Goal: Information Seeking & Learning: Learn about a topic

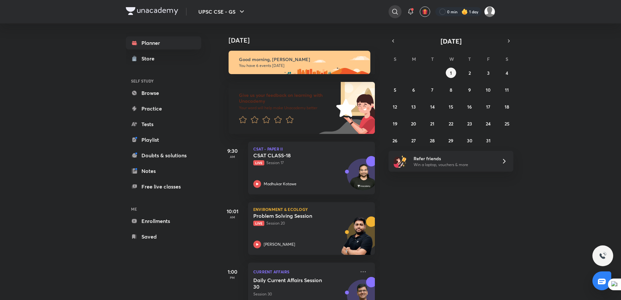
click at [393, 13] on icon at bounding box center [395, 12] width 6 height 6
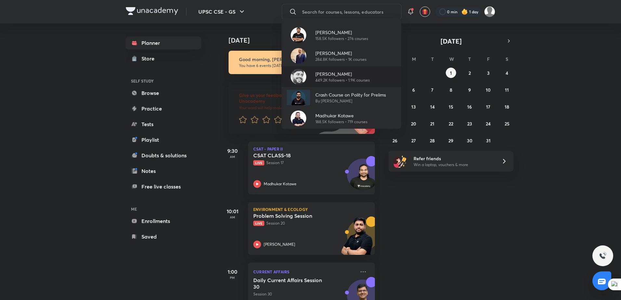
click at [329, 75] on p "[PERSON_NAME]" at bounding box center [342, 74] width 54 height 7
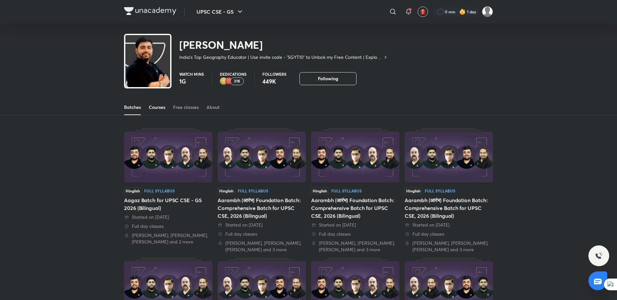
click at [160, 106] on div "Courses" at bounding box center [157, 107] width 17 height 6
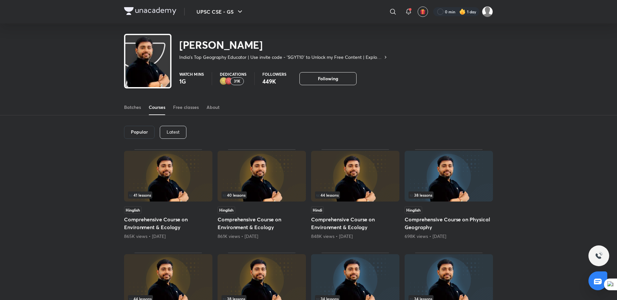
click at [170, 126] on div "Latest" at bounding box center [173, 132] width 27 height 13
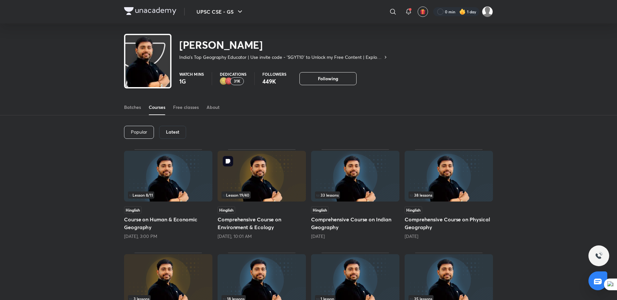
click at [284, 188] on img at bounding box center [262, 176] width 88 height 51
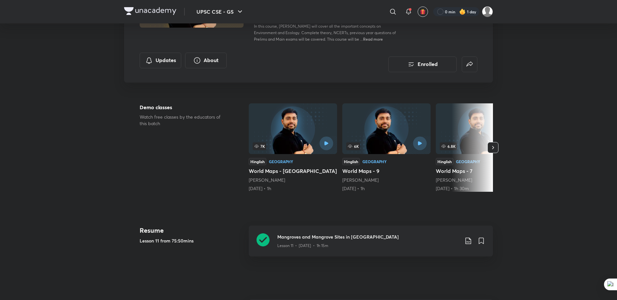
scroll to position [106, 0]
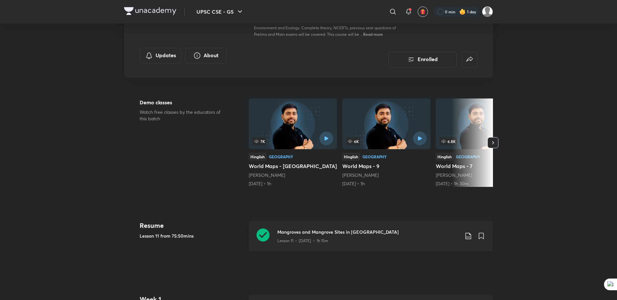
click at [314, 233] on h3 "Mangroves and Mangrove Sites in [GEOGRAPHIC_DATA]" at bounding box center [368, 231] width 182 height 7
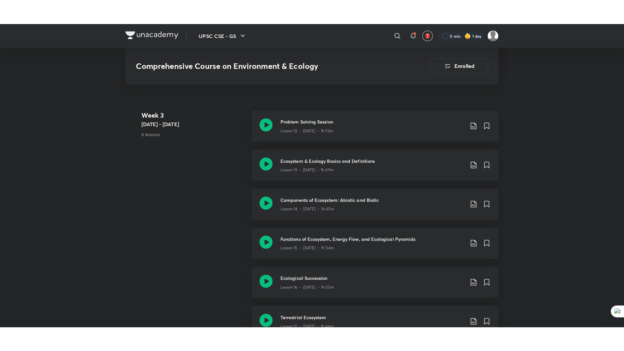
scroll to position [839, 0]
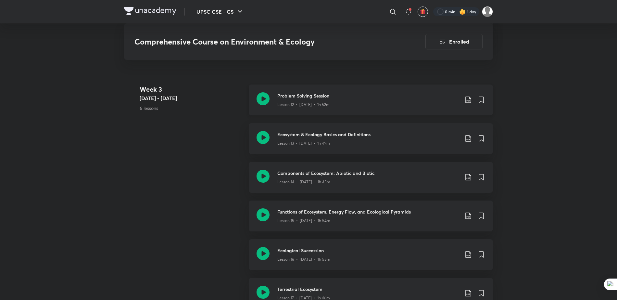
click at [307, 99] on div "Lesson 12 • [DATE] • 1h 52m" at bounding box center [368, 103] width 182 height 8
